Goal: Entertainment & Leisure: Browse casually

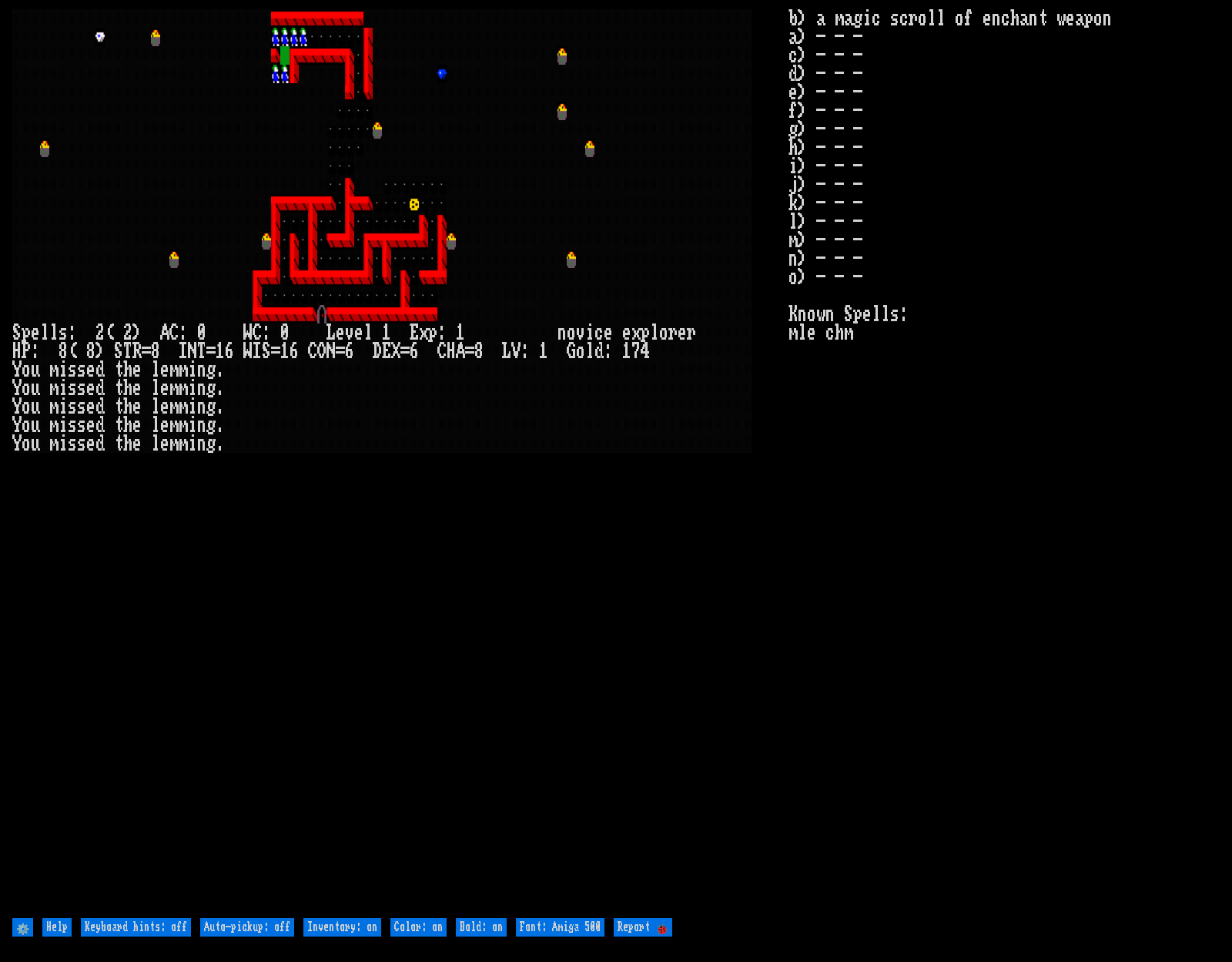
click at [781, 567] on larn at bounding box center [400, 460] width 776 height 904
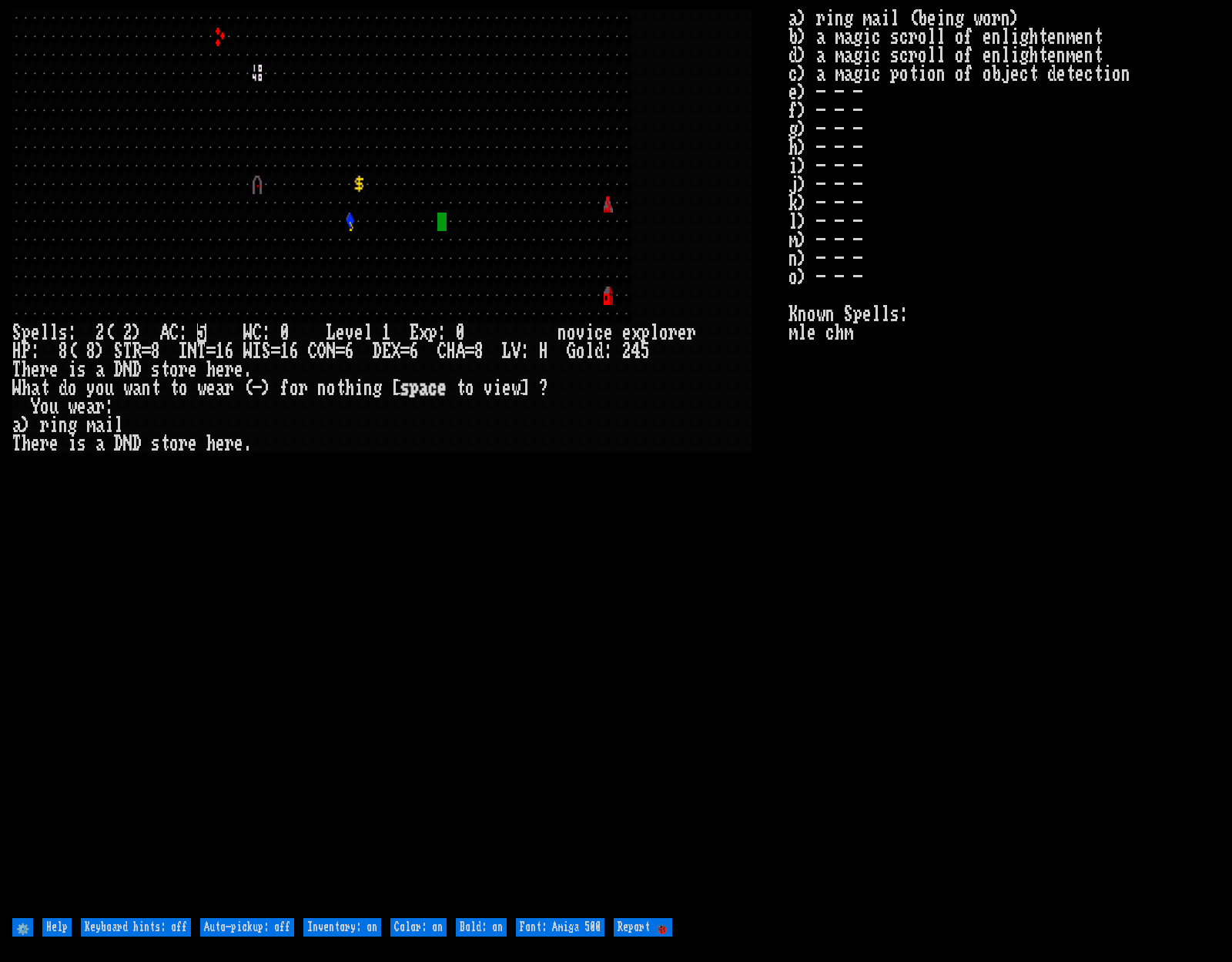
click at [951, 492] on stats "a) ring mail (being worn) b) a magic scroll of enlightenment d) a magic scroll …" at bounding box center [1004, 460] width 432 height 904
